Goal: Information Seeking & Learning: Find specific fact

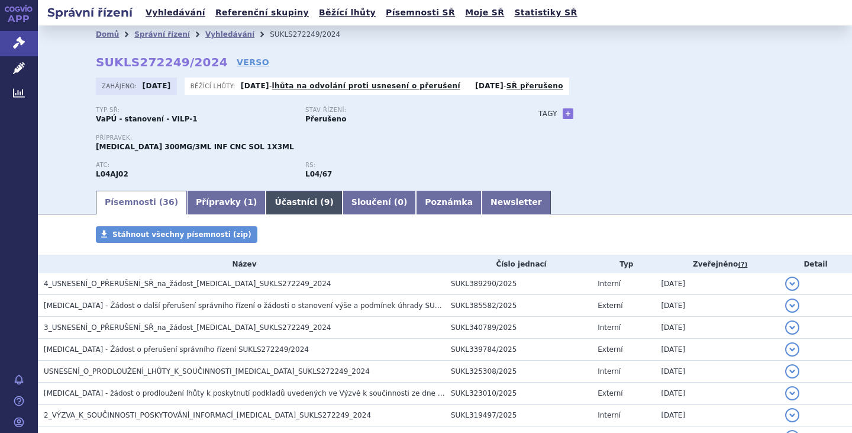
click at [266, 194] on link "Účastníci ( 9 )" at bounding box center [304, 203] width 76 height 24
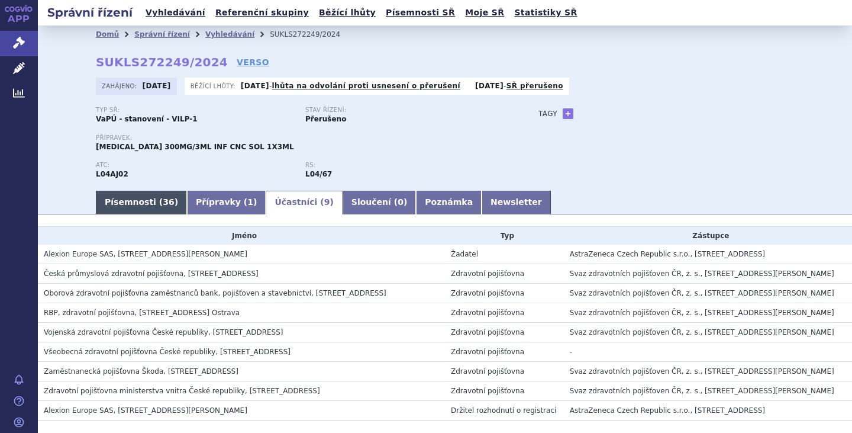
click at [131, 204] on link "Písemnosti ( 36 )" at bounding box center [141, 203] width 91 height 24
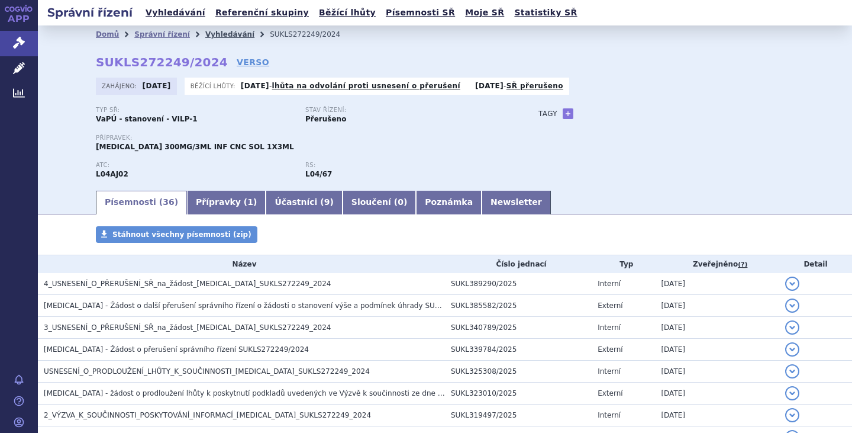
click at [206, 34] on link "Vyhledávání" at bounding box center [229, 34] width 49 height 8
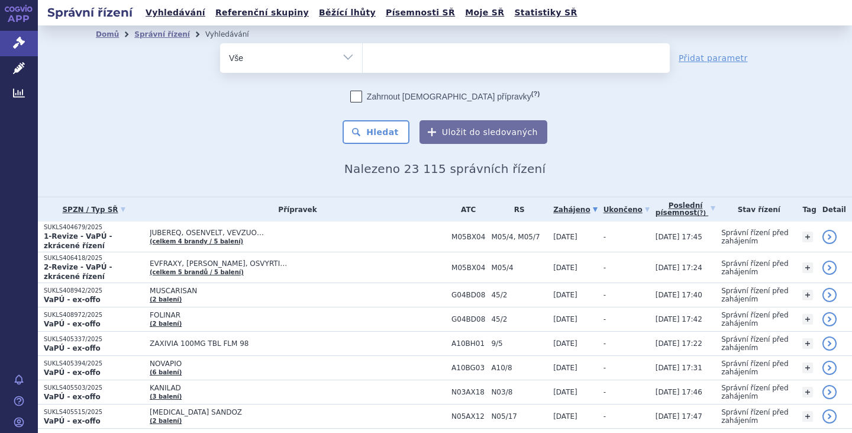
click at [343, 53] on select "Vše Spisová značka Typ SŘ Přípravek/SUKL kód Účastník/Držitel" at bounding box center [291, 56] width 142 height 27
select select "filter-procedure-type"
click at [220, 43] on select "Vše Spisová značka Typ SŘ Přípravek/SUKL kód Účastník/Držitel" at bounding box center [291, 56] width 142 height 27
click at [244, 104] on div "Zahrnout bratrské přípravky (?) * Pozor, hledání dle vyhledávacího parametru In…" at bounding box center [445, 117] width 450 height 53
click at [384, 50] on ul at bounding box center [516, 55] width 307 height 25
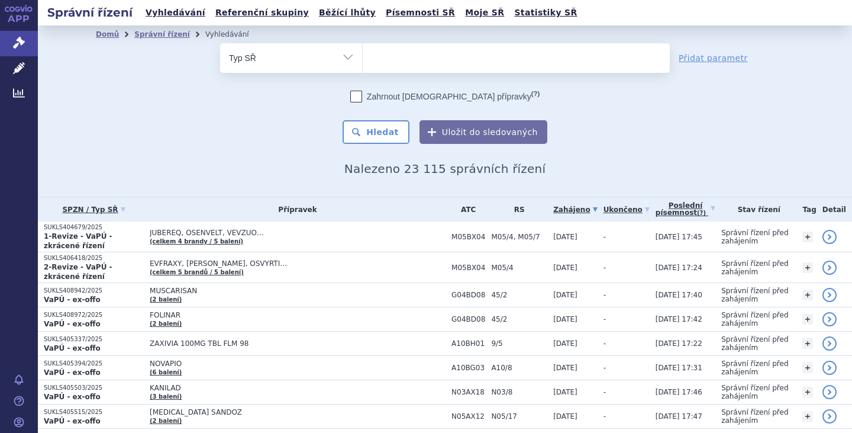
click at [363, 50] on select at bounding box center [362, 58] width 1 height 30
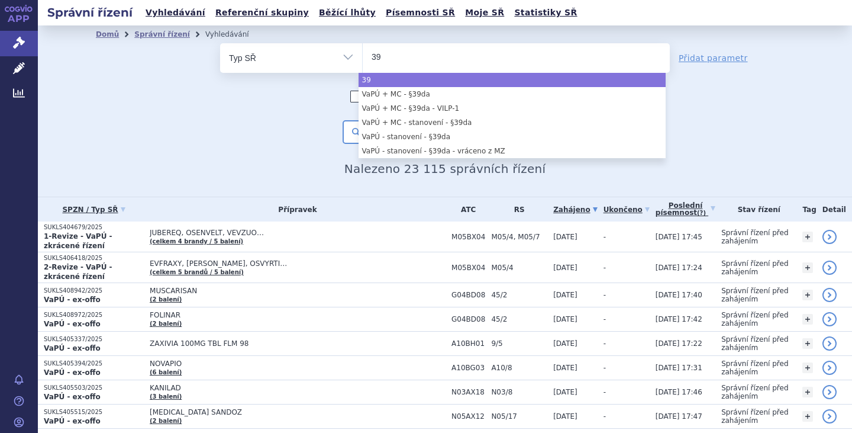
type input "39"
select select "39"
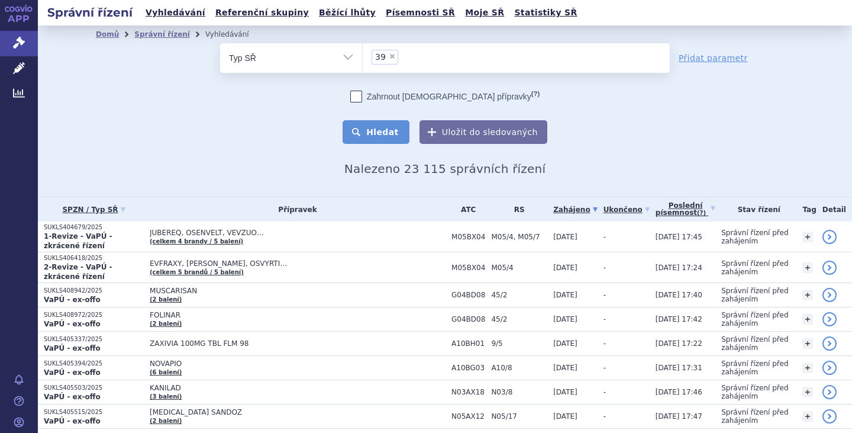
click at [376, 130] on button "Hledat" at bounding box center [376, 132] width 67 height 24
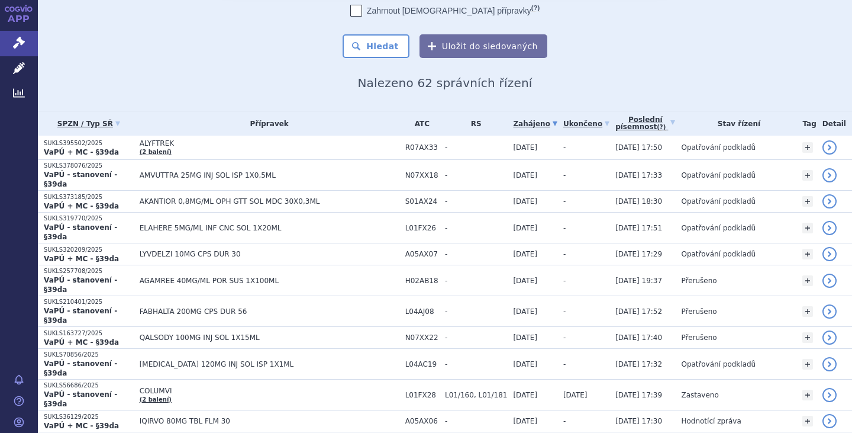
scroll to position [81, 0]
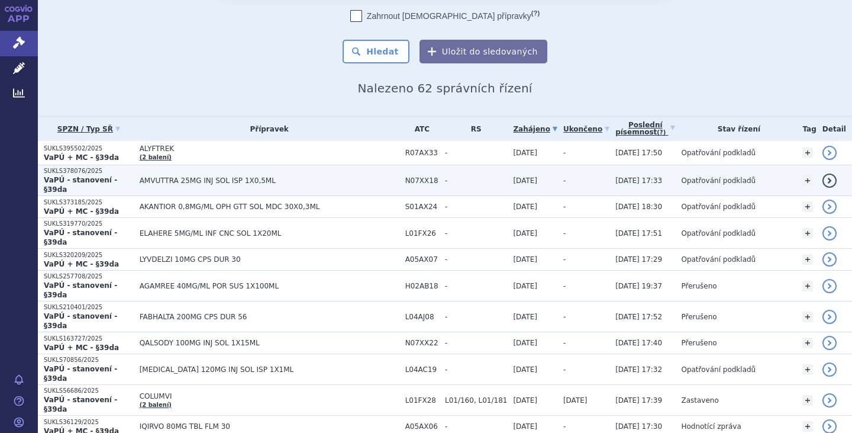
click at [227, 178] on span "AMVUTTRA 25MG INJ SOL ISP 1X0,5ML" at bounding box center [270, 180] width 260 height 8
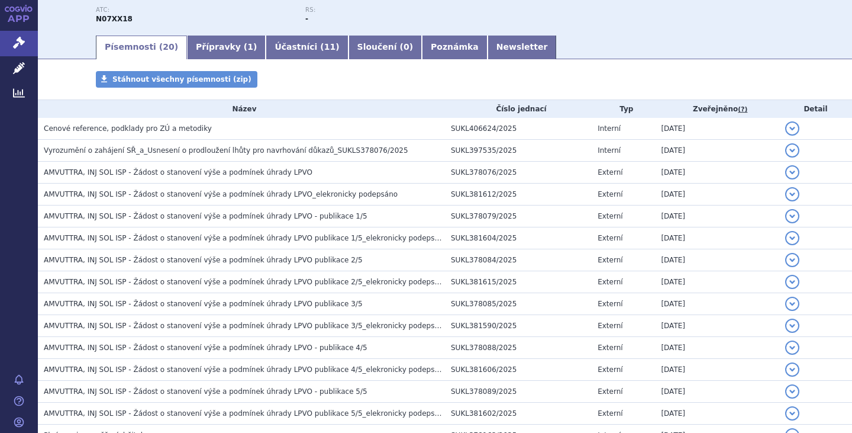
scroll to position [157, 0]
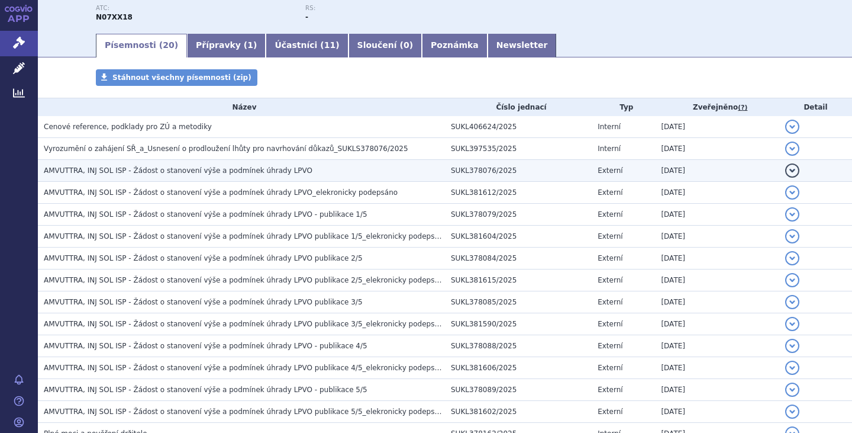
click at [226, 172] on span "AMVUTTRA, INJ SOL ISP - Žádost o stanovení výše a podmínek úhrady LPVO" at bounding box center [178, 170] width 269 height 8
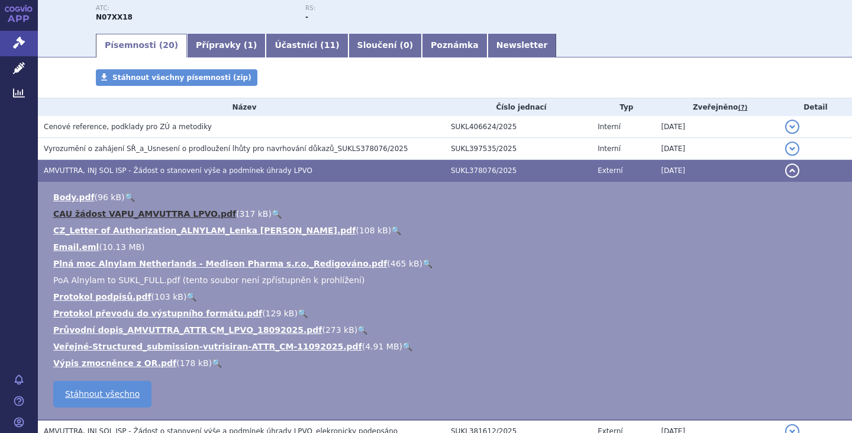
click at [188, 215] on link "CAU žádost VAPU_AMVUTTRA LPVO.pdf" at bounding box center [144, 213] width 183 height 9
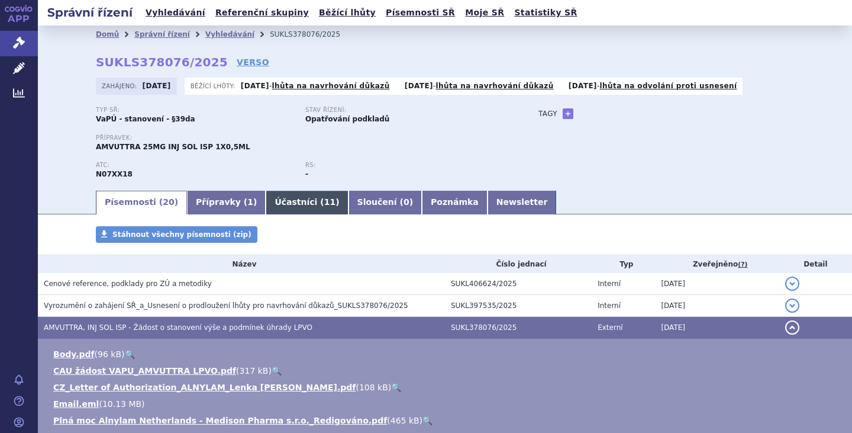
click at [279, 194] on link "Účastníci ( 11 )" at bounding box center [307, 203] width 82 height 24
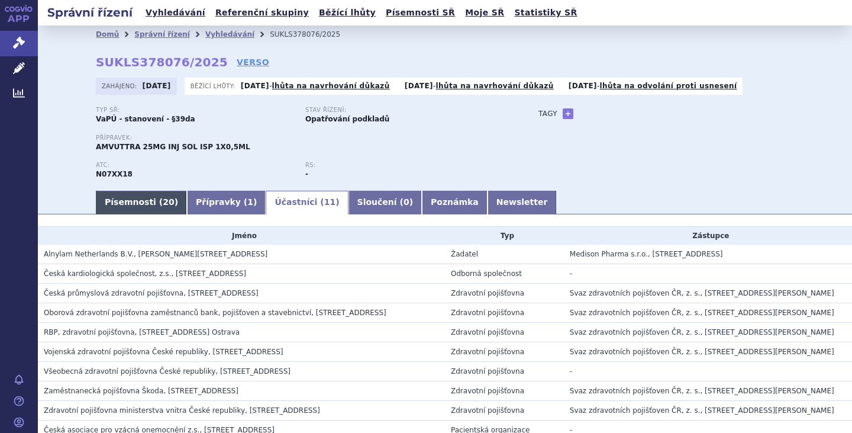
click at [130, 197] on link "Písemnosti ( 20 )" at bounding box center [141, 203] width 91 height 24
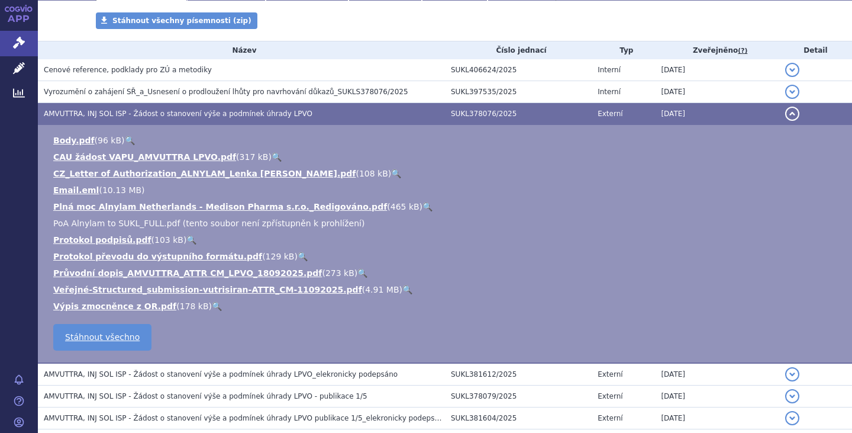
scroll to position [216, 0]
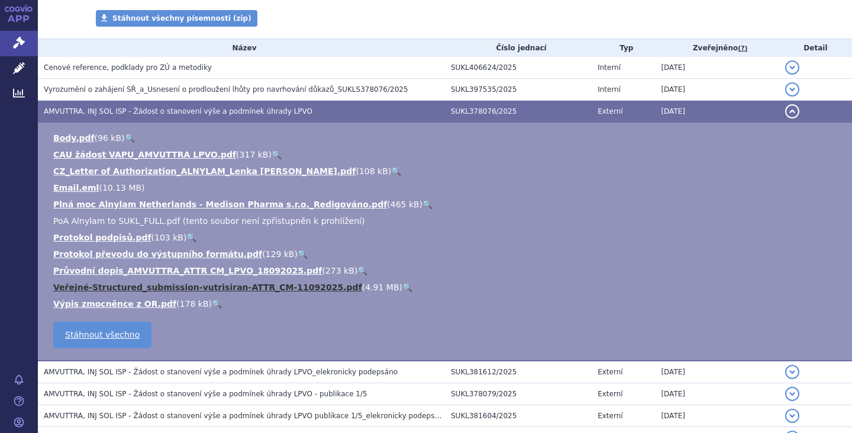
click at [239, 287] on link "Veřejné-Structured_submission-vutrisiran-ATTR_CM-11092025.pdf" at bounding box center [207, 286] width 309 height 9
